Goal: Task Accomplishment & Management: Complete application form

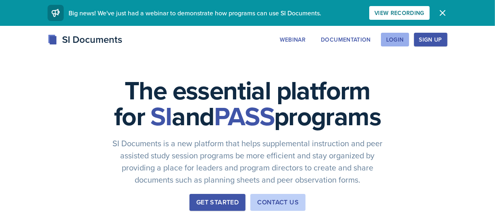
click at [403, 42] on div "Login" at bounding box center [395, 39] width 18 height 6
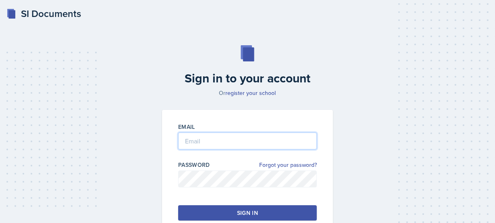
type input "[EMAIL_ADDRESS][DOMAIN_NAME]"
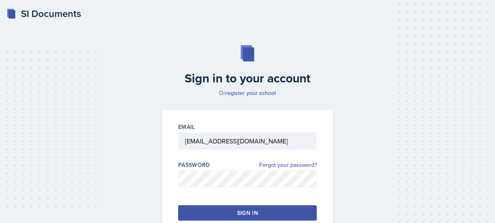
click at [222, 209] on button "Sign in" at bounding box center [247, 212] width 139 height 15
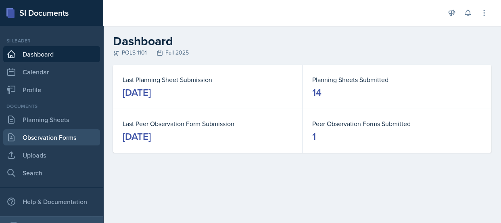
click at [61, 141] on link "Observation Forms" at bounding box center [51, 137] width 97 height 16
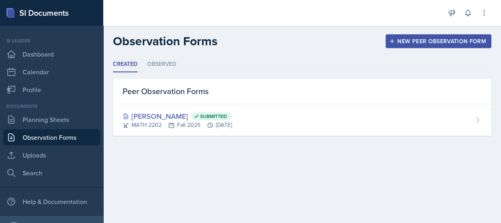
click at [420, 42] on div "New Peer Observation Form" at bounding box center [438, 41] width 95 height 6
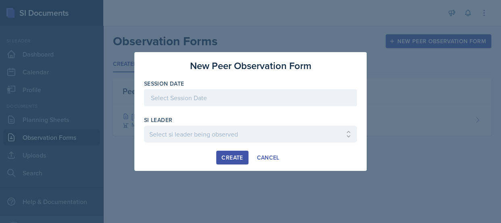
click at [268, 97] on div at bounding box center [250, 97] width 213 height 17
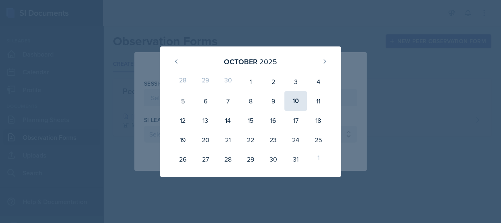
click at [300, 104] on div "10" at bounding box center [295, 100] width 23 height 19
type input "[DATE]"
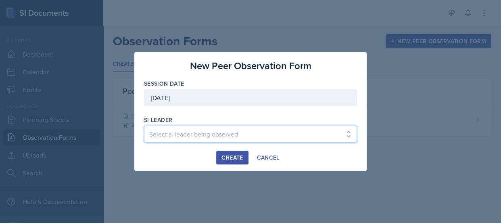
click at [251, 135] on select "Select si leader being observed Rayann Afani / PSYC 2500 / The Phantoms of The …" at bounding box center [250, 133] width 213 height 17
select select "9399d41f-4cf2-4f1c-bb52-160661a094df"
click at [144, 125] on select "Select si leader being observed Rayann Afani / PSYC 2500 / The Phantoms of The …" at bounding box center [250, 133] width 213 height 17
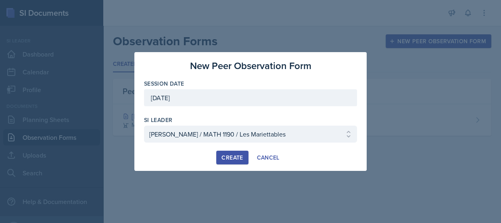
click at [221, 158] on button "Create" at bounding box center [232, 157] width 32 height 14
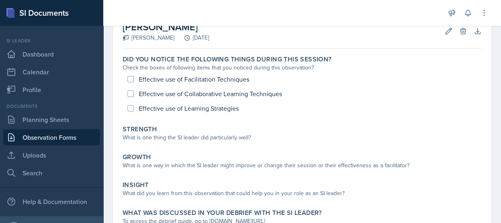
scroll to position [49, 0]
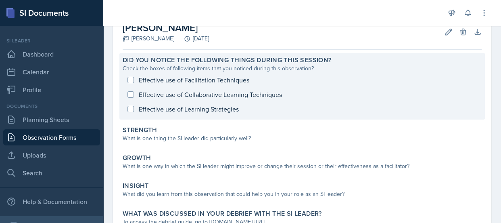
click at [126, 82] on div "Effective use of Facilitation Techniques Effective use of Collaborative Learnin…" at bounding box center [302, 95] width 359 height 44
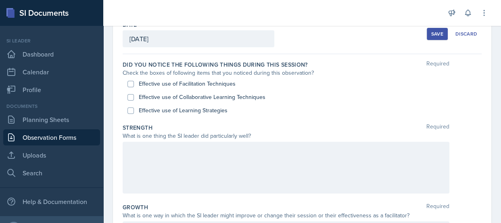
scroll to position [46, 0]
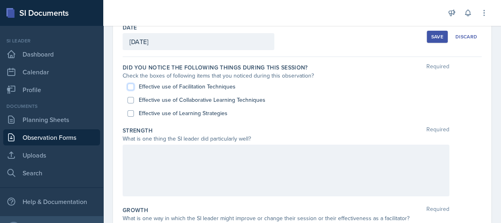
click at [133, 87] on input "Effective use of Facilitation Techniques" at bounding box center [130, 86] width 6 height 6
checkbox input "true"
click at [131, 116] on div "Effective use of Learning Strategies" at bounding box center [301, 112] width 349 height 13
click at [132, 112] on input "Effective use of Learning Strategies" at bounding box center [130, 113] width 6 height 6
checkbox input "true"
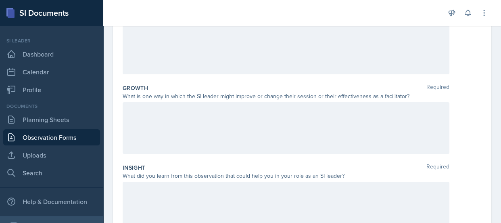
scroll to position [157, 0]
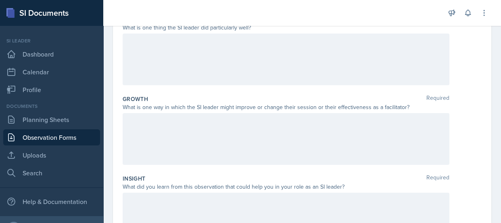
click at [407, 133] on div at bounding box center [286, 139] width 327 height 52
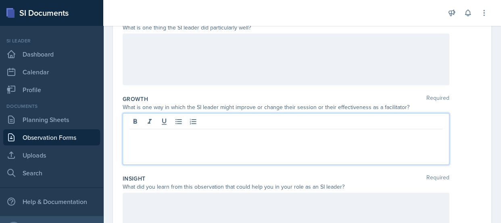
scroll to position [171, 0]
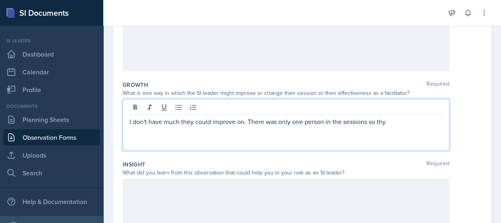
click at [431, 125] on p "I don't have much they could improve on. There was only one person in the sessi…" at bounding box center [285, 122] width 313 height 10
click at [245, 132] on p "I don't have much they could improve on. There was only one person in the sessi…" at bounding box center [285, 126] width 313 height 19
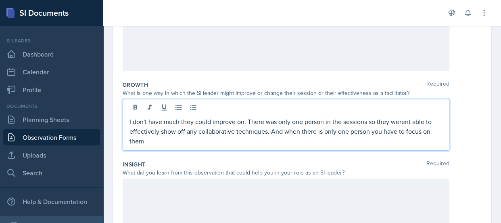
click at [407, 122] on p "I don't have much they could improve on. There was only one person in the sessi…" at bounding box center [285, 131] width 313 height 29
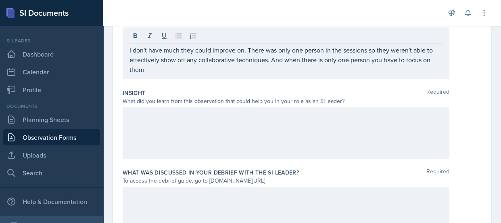
scroll to position [283, 0]
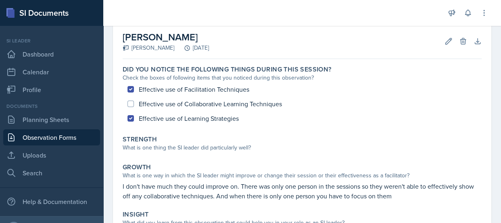
scroll to position [33, 0]
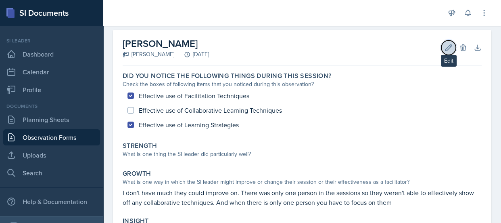
click at [445, 46] on icon at bounding box center [448, 47] width 6 height 6
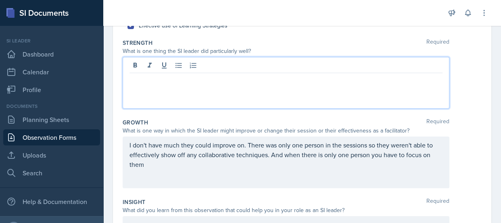
scroll to position [148, 0]
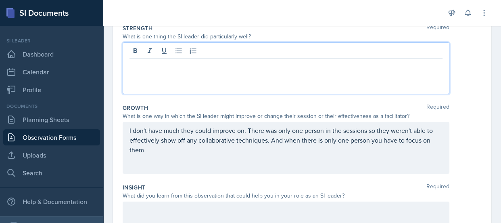
click at [372, 68] on p at bounding box center [285, 65] width 313 height 10
click at [314, 67] on p "I think how he first gives an example breaking i" at bounding box center [285, 65] width 313 height 10
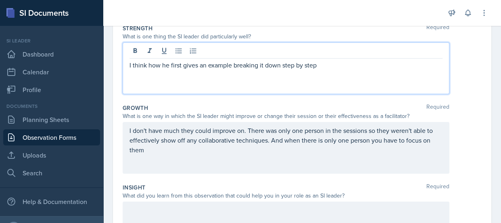
click at [316, 67] on p "I think how he first gives an example breaking it down step by step" at bounding box center [285, 65] width 313 height 10
click at [396, 68] on p "I think how he first gives an example breaking it down step by students do an e…" at bounding box center [285, 65] width 313 height 10
click at [434, 65] on p "I think how he first gives an example breaking it down step by students do an e…" at bounding box center [285, 69] width 313 height 19
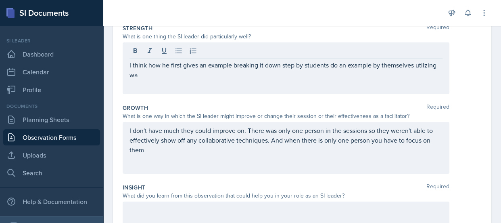
drag, startPoint x: 434, startPoint y: 65, endPoint x: 433, endPoint y: 50, distance: 14.6
click at [433, 50] on div at bounding box center [285, 51] width 313 height 13
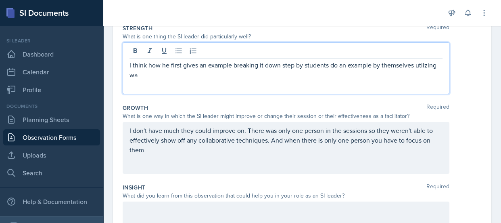
click at [420, 62] on p "I think how he first gives an example breaking it down step by students do an e…" at bounding box center [285, 69] width 313 height 19
click at [191, 74] on p "I think how he first gives an example breaking it down step by students do an e…" at bounding box center [285, 69] width 313 height 19
click at [184, 75] on p "I think how he first gives an example breaking it down step by students do an e…" at bounding box center [285, 69] width 313 height 19
click at [238, 72] on p "I think how he first gives an example breaking it down step by students do an e…" at bounding box center [285, 69] width 313 height 19
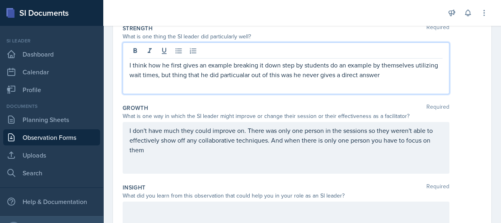
click at [246, 76] on p "I think how he first gives an example breaking it down step by students do an e…" at bounding box center [285, 69] width 313 height 19
click at [401, 75] on p "I think how he first gives an example breaking it down step by students do an e…" at bounding box center [285, 69] width 313 height 19
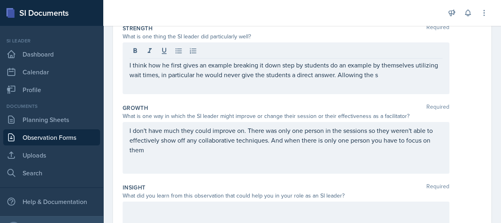
click at [292, 103] on div "Growth Required What is one way in which the SI leader might improve or change …" at bounding box center [302, 139] width 359 height 79
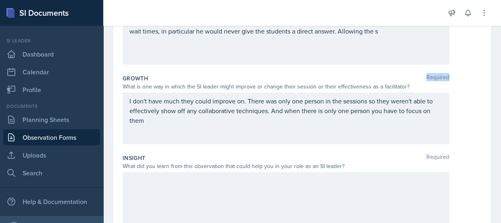
scroll to position [177, 0]
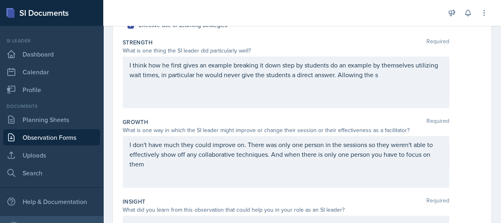
click at [422, 78] on p "I think how he first gives an example breaking it down step by students do an e…" at bounding box center [285, 69] width 313 height 19
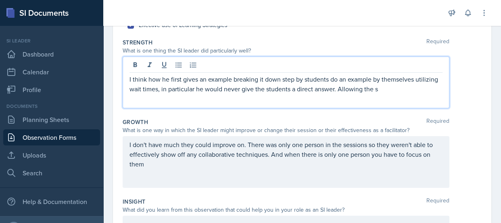
scroll to position [149, 0]
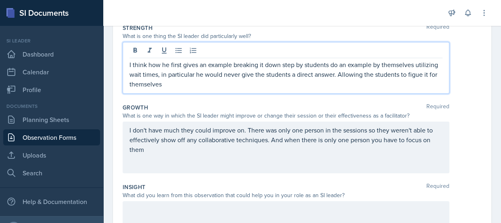
click at [134, 79] on p "I think how he first gives an example breaking it down step by students do an e…" at bounding box center [285, 74] width 313 height 29
click at [135, 81] on p "I think how he first gives an example breaking it down step by students do an e…" at bounding box center [285, 74] width 313 height 29
click at [138, 83] on p "I think how he first gives an example breaking it down step by students do an e…" at bounding box center [285, 74] width 313 height 29
click at [216, 74] on p "I think how he first gives an example breaking it down step by students do an e…" at bounding box center [285, 74] width 313 height 29
click at [185, 72] on p "I think how he first gives an example breaking it down step by students do an e…" at bounding box center [285, 69] width 313 height 19
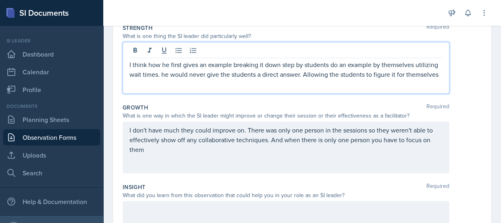
click at [187, 73] on p "I think how he first gives an example breaking it down step by students do an e…" at bounding box center [285, 69] width 313 height 19
click at [329, 74] on p "I think how he first gives an example breaking it down step by students do an e…" at bounding box center [285, 69] width 313 height 19
click at [171, 79] on p "I think how he first gives an example breaking it down step by students do an e…" at bounding box center [285, 69] width 313 height 19
click at [287, 85] on p "I think how he first gives an example breaking it down step by students do an e…" at bounding box center [285, 74] width 313 height 29
click at [469, 79] on div "I think how he first gives an example breaking it down step by students do an e…" at bounding box center [302, 68] width 359 height 52
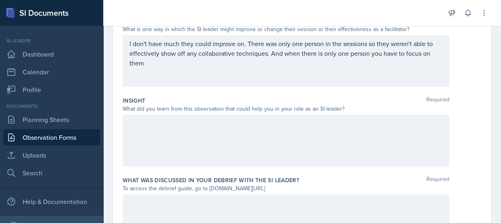
scroll to position [236, 0]
click at [283, 53] on p "I don't have much they could improve on. There was only one person in the sessi…" at bounding box center [285, 51] width 313 height 29
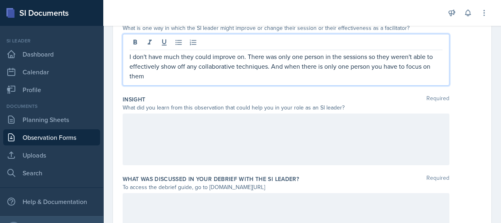
click at [298, 64] on p "I don't have much they could improve on. There was only one person in the sessi…" at bounding box center [285, 66] width 313 height 29
click at [266, 67] on p "I don't have much they could improve on. There was only one person in the sessi…" at bounding box center [285, 61] width 313 height 19
click at [268, 67] on p "I don't have much they could improve on. There was only one person in the sessi…" at bounding box center [285, 61] width 313 height 19
click at [434, 66] on p "I don't have much they could improve on. There was only one person in the sessi…" at bounding box center [285, 61] width 313 height 19
click at [187, 77] on p "I don't have much they could improve on. There was only one person in the sessi…" at bounding box center [285, 66] width 313 height 29
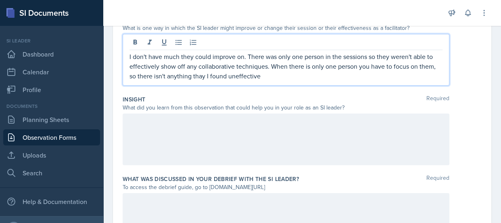
click at [197, 79] on p "I don't have much they could improve on. There was only one person in the sessi…" at bounding box center [285, 66] width 313 height 29
click at [245, 79] on p "I don't have much they could improve on. There was only one person in the sessi…" at bounding box center [285, 66] width 313 height 29
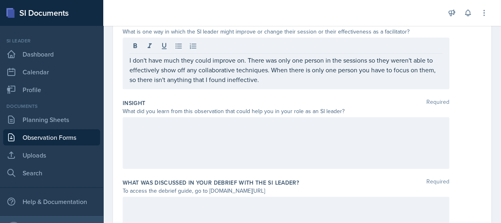
click at [396, 133] on div at bounding box center [286, 143] width 327 height 52
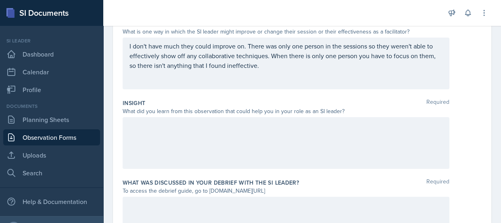
scroll to position [246, 0]
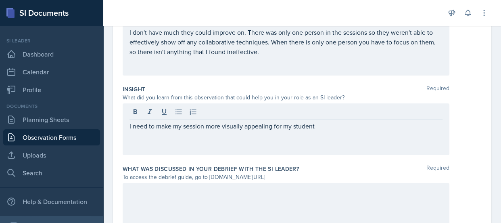
click at [315, 131] on div "I need to make my session more visually appealing for my student" at bounding box center [286, 129] width 327 height 52
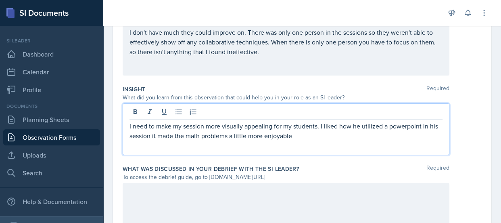
click at [288, 137] on p "I need to make my session more visually appealing for my students. I liked how …" at bounding box center [285, 130] width 313 height 19
click at [303, 137] on p "I need to make my session more visually appealing for my students. I liked how …" at bounding box center [285, 130] width 313 height 19
click at [399, 128] on p "I need to make my session more visually appealing for my students. I liked how …" at bounding box center [285, 130] width 313 height 19
click at [308, 138] on p "I need to make my session more visually appealing for my students. I liked how …" at bounding box center [285, 130] width 313 height 19
click at [320, 127] on p "I need to make my session more visually appealing for my students. I liked how …" at bounding box center [285, 130] width 313 height 19
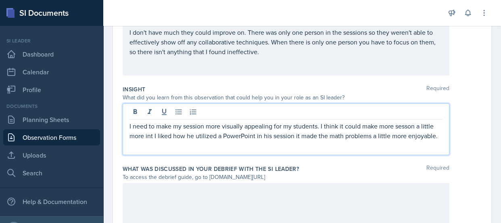
drag, startPoint x: 320, startPoint y: 127, endPoint x: 151, endPoint y: 137, distance: 168.8
click at [151, 137] on p "I need to make my session more visually appealing for my students. I think it c…" at bounding box center [285, 130] width 313 height 19
click at [153, 137] on p "I need to make my session more visually appealing for my students. I think it c…" at bounding box center [285, 130] width 313 height 19
click at [155, 137] on p "I need to make my session more visually appealing for my students. I think it c…" at bounding box center [285, 135] width 313 height 29
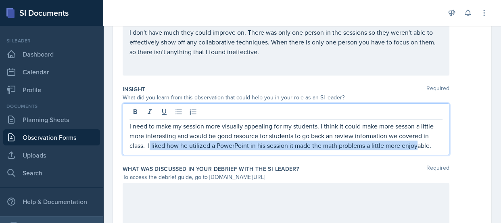
drag, startPoint x: 165, startPoint y: 149, endPoint x: 417, endPoint y: 146, distance: 252.0
click at [417, 146] on p "I need to make my session more visually appealing for my students. I think it c…" at bounding box center [285, 135] width 313 height 29
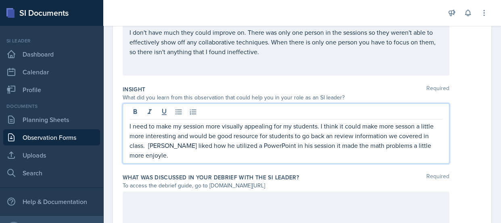
click at [431, 145] on p "I need to make my session more visually appealing for my students. I think it c…" at bounding box center [285, 140] width 313 height 39
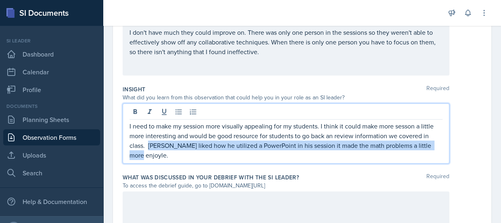
drag, startPoint x: 432, startPoint y: 143, endPoint x: 148, endPoint y: 152, distance: 284.7
click at [148, 152] on div "I need to make my session more visually appealing for my students. I think it c…" at bounding box center [286, 133] width 327 height 60
copy p "[PERSON_NAME] liked how he utilized a PowerPoint in his session it made the mat…"
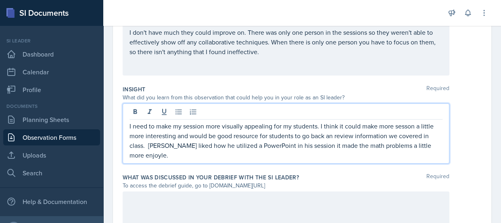
click at [129, 126] on p "I need to make my session more visually appealing for my students. I think it c…" at bounding box center [285, 140] width 313 height 39
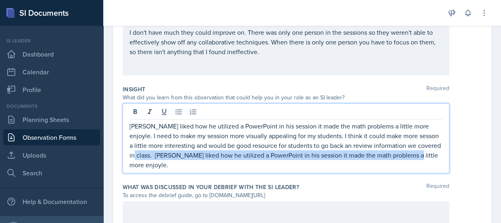
drag, startPoint x: 132, startPoint y: 154, endPoint x: 409, endPoint y: 167, distance: 277.2
click at [409, 167] on div "Insight Required What did you learn from this observation that could help you i…" at bounding box center [302, 131] width 359 height 98
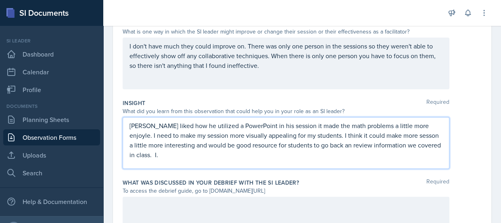
click at [379, 159] on div "[PERSON_NAME] liked how he utilized a PowerPoint in his session it made the mat…" at bounding box center [286, 143] width 327 height 52
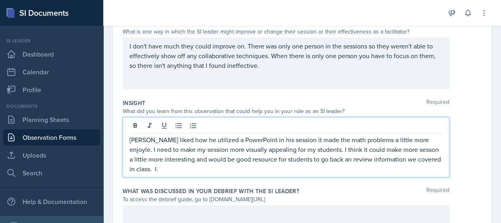
scroll to position [246, 0]
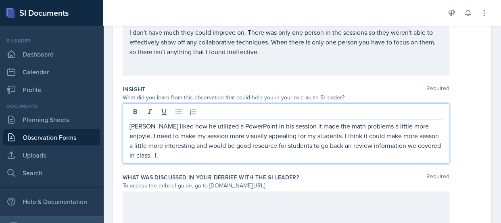
click at [370, 151] on p "[PERSON_NAME] liked how he utilized a PowerPoint in his session it made the mat…" at bounding box center [285, 140] width 313 height 39
click at [381, 137] on p "[PERSON_NAME] liked how he utilized a PowerPoint in his session it made the mat…" at bounding box center [285, 140] width 313 height 39
click at [387, 134] on p "[PERSON_NAME] liked how he utilized a PowerPoint in his session it made the mat…" at bounding box center [285, 140] width 313 height 39
click at [393, 127] on p "[PERSON_NAME] liked how he utilized a PowerPoint in his session it made the mat…" at bounding box center [285, 140] width 313 height 39
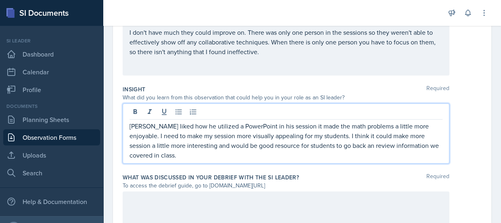
click at [139, 123] on p "[PERSON_NAME] liked how he utilized a PowerPoint in his session it made the mat…" at bounding box center [285, 140] width 313 height 39
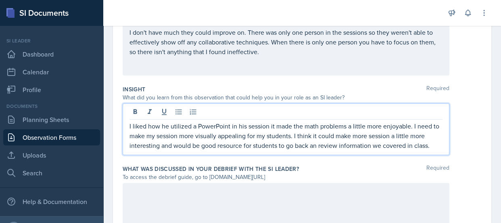
click at [267, 128] on p "I liked how he utilized a PowerPoint in his session it made the math problems a…" at bounding box center [285, 135] width 313 height 29
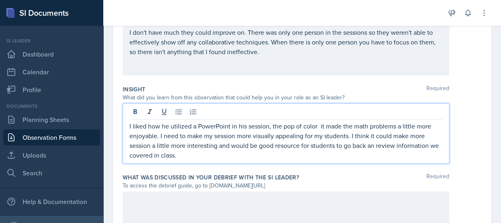
click at [323, 127] on p "I liked how he utilized a PowerPoint in his session, the pop of color it made t…" at bounding box center [285, 140] width 313 height 39
click at [156, 139] on p "I liked how he utilized a PowerPoint in his session, the pop of color made the …" at bounding box center [285, 140] width 313 height 39
click at [186, 136] on p "I liked how he utilized a PowerPoint in his session, the pop of color made the …" at bounding box center [285, 140] width 313 height 39
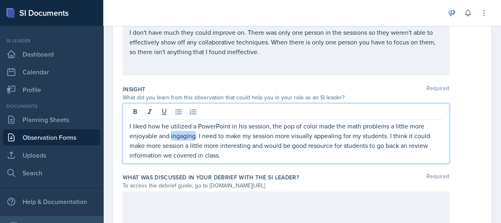
click at [186, 136] on p "I liked how he utilized a PowerPoint in his session, the pop of color made the …" at bounding box center [285, 140] width 313 height 39
click at [235, 157] on p "I liked how he utilized a PowerPoint in his session, the pop of color made the …" at bounding box center [285, 140] width 313 height 39
click at [217, 156] on p "I liked how he utilized a PowerPoint in his session, the pop of color made the …" at bounding box center [285, 140] width 313 height 39
click at [465, 114] on div "I liked how he utilized a PowerPoint in his session, the pop of color made the …" at bounding box center [302, 133] width 359 height 60
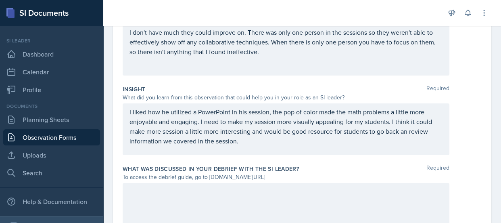
scroll to position [290, 0]
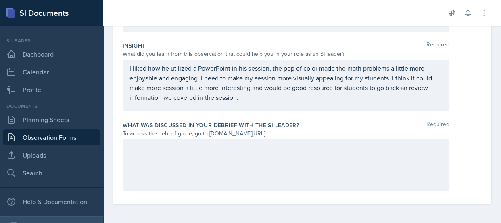
click at [309, 170] on div at bounding box center [286, 165] width 327 height 52
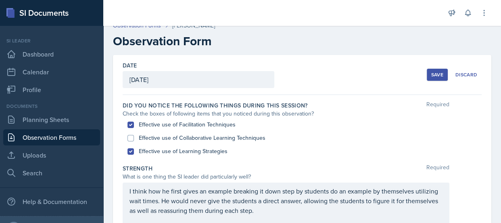
scroll to position [0, 0]
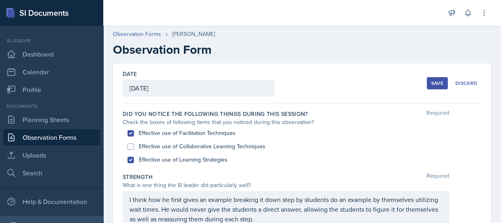
click at [433, 87] on button "Save" at bounding box center [437, 83] width 21 height 12
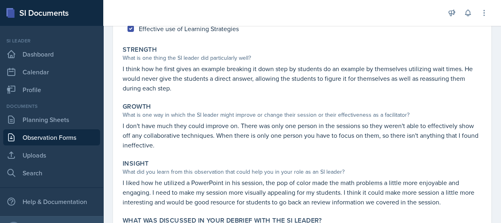
scroll to position [206, 0]
